Goal: Task Accomplishment & Management: Use online tool/utility

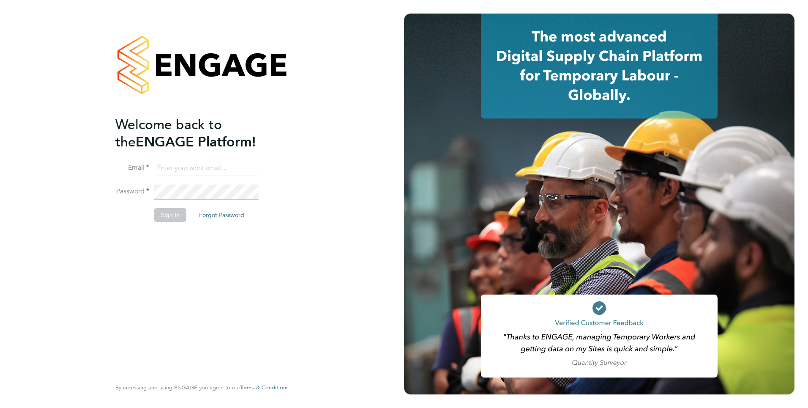
type input "colleen.marshall@NCCLondon.ac.uk"
click at [169, 218] on button "Sign In" at bounding box center [170, 215] width 32 height 14
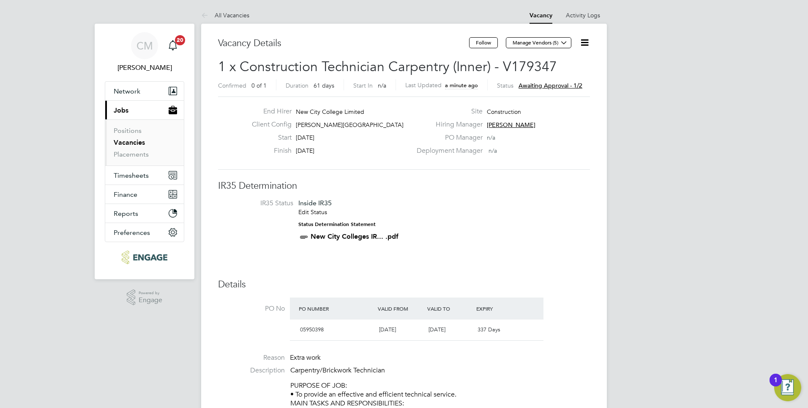
click at [583, 43] on icon at bounding box center [585, 42] width 11 height 11
click at [558, 89] on li "Approve" at bounding box center [564, 91] width 49 height 12
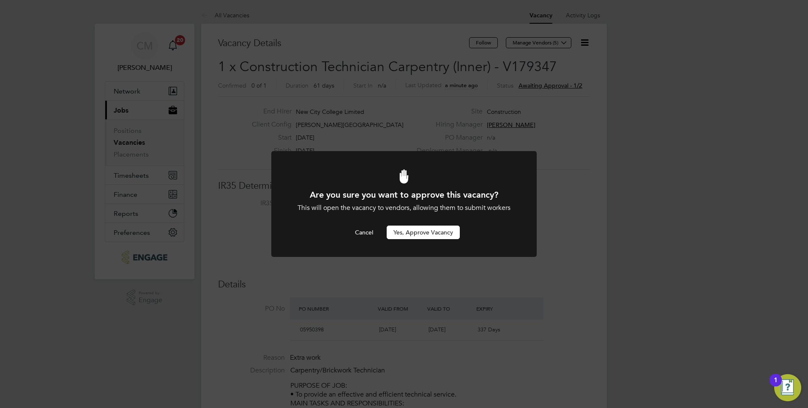
click at [434, 231] on button "Yes, Approve Vacancy" at bounding box center [423, 232] width 73 height 14
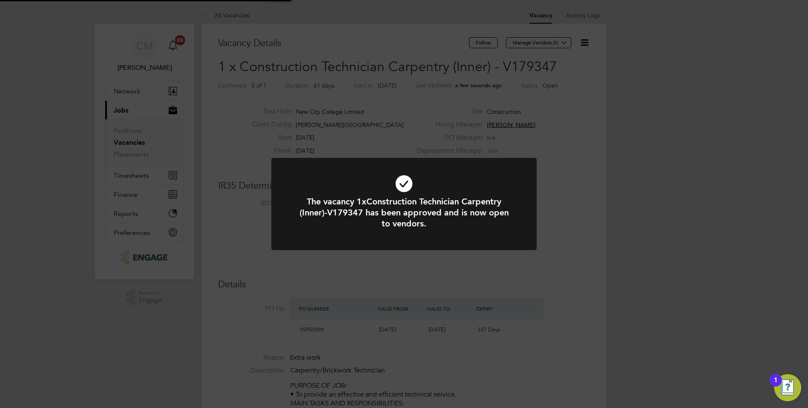
scroll to position [25, 59]
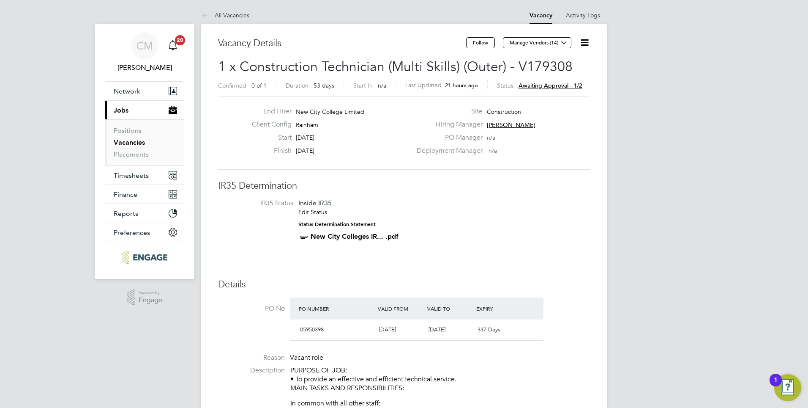
click at [580, 37] on icon at bounding box center [585, 42] width 11 height 11
click at [558, 90] on li "Approve" at bounding box center [564, 91] width 49 height 12
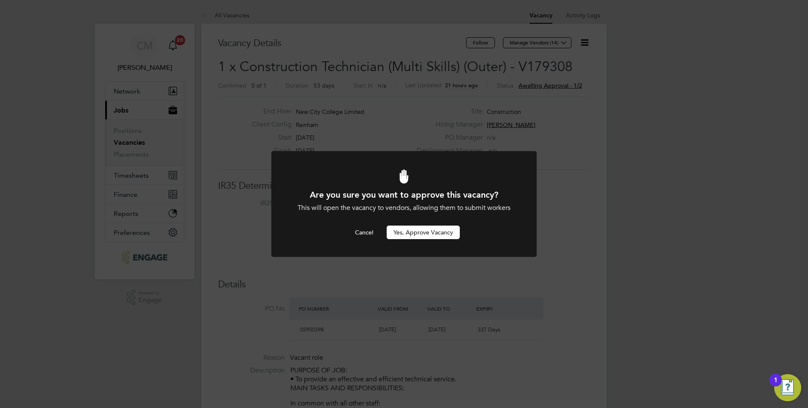
click at [414, 235] on button "Yes, Approve Vacancy" at bounding box center [423, 232] width 73 height 14
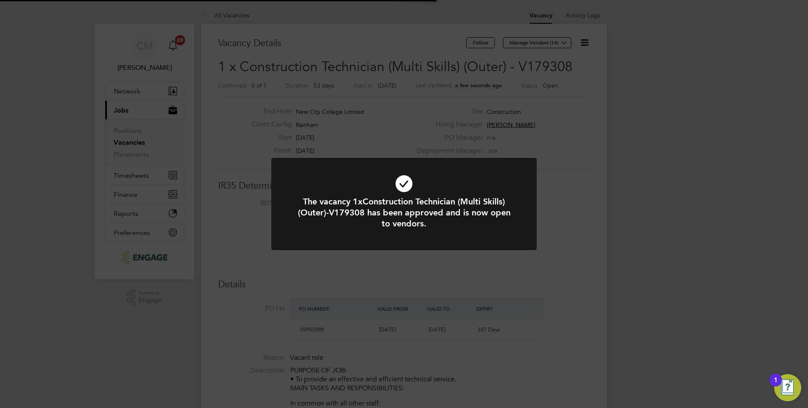
scroll to position [25, 59]
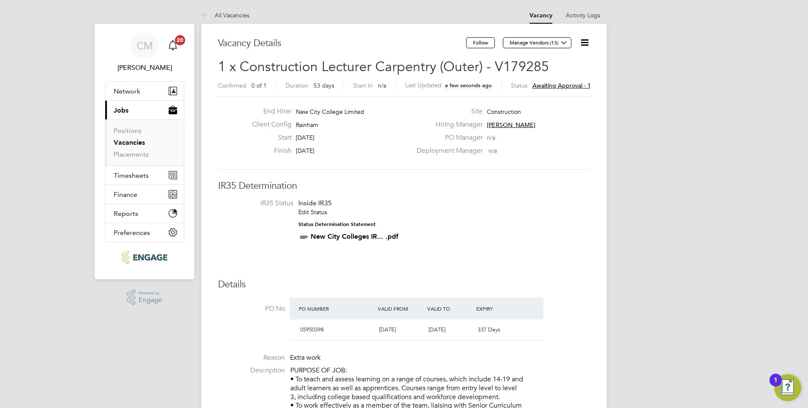
click at [582, 41] on icon at bounding box center [585, 42] width 11 height 11
click at [555, 90] on li "Approve" at bounding box center [564, 91] width 49 height 12
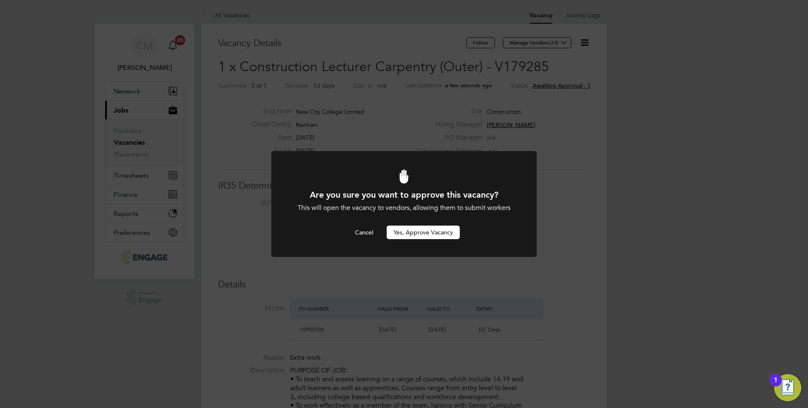
click at [423, 231] on button "Yes, Approve Vacancy" at bounding box center [423, 232] width 73 height 14
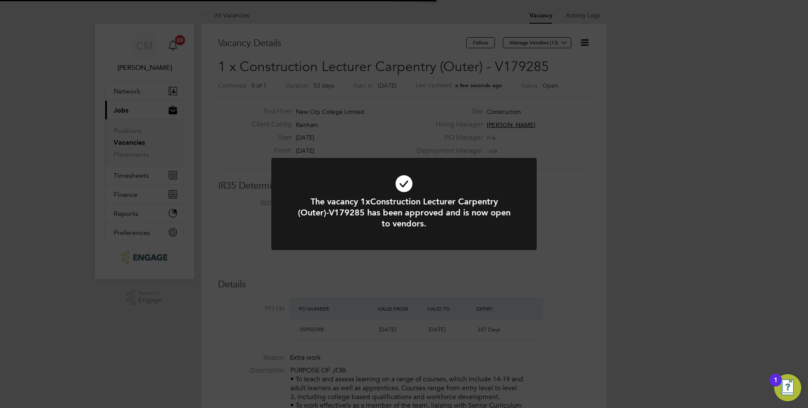
scroll to position [25, 59]
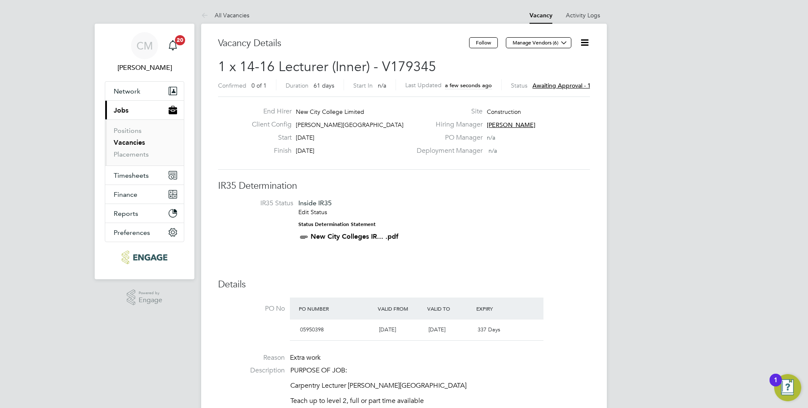
click at [582, 38] on icon at bounding box center [585, 42] width 11 height 11
click at [553, 90] on li "Approve" at bounding box center [564, 91] width 49 height 12
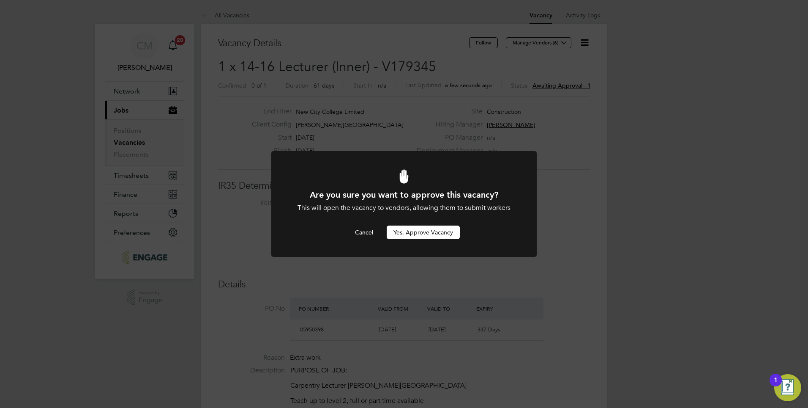
drag, startPoint x: 405, startPoint y: 230, endPoint x: 374, endPoint y: 210, distance: 37.3
click at [405, 230] on button "Yes, Approve Vacancy" at bounding box center [423, 232] width 73 height 14
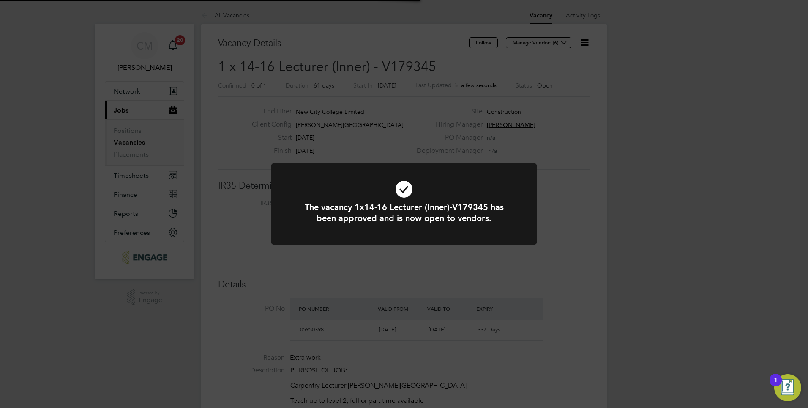
scroll to position [25, 59]
